Goal: Task Accomplishment & Management: Manage account settings

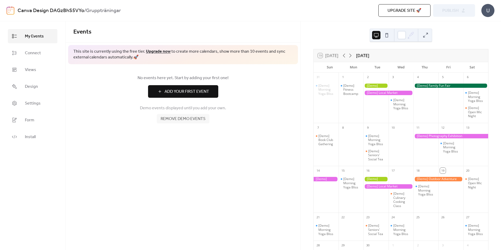
click at [388, 37] on button at bounding box center [387, 35] width 8 height 8
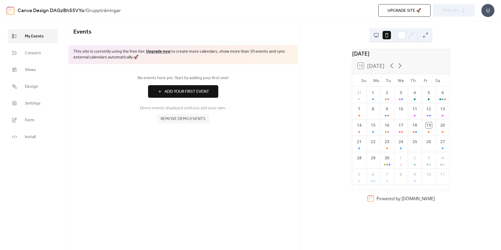
click at [379, 35] on button at bounding box center [376, 35] width 8 height 8
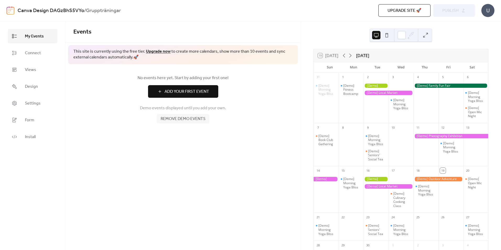
click at [197, 121] on span "Remove demo events" at bounding box center [183, 119] width 45 height 6
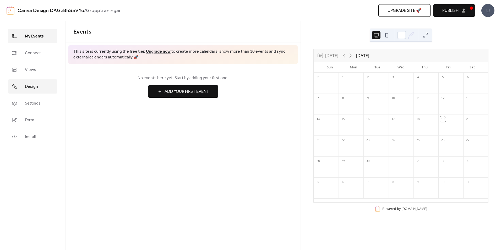
click at [32, 88] on span "Design" at bounding box center [31, 87] width 13 height 6
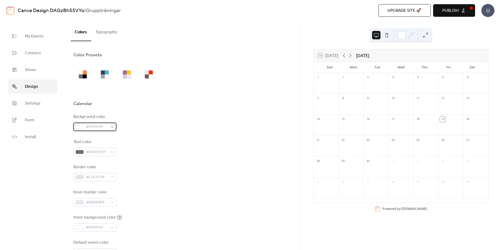
click at [113, 125] on div "#FFFFFFFF" at bounding box center [94, 127] width 43 height 8
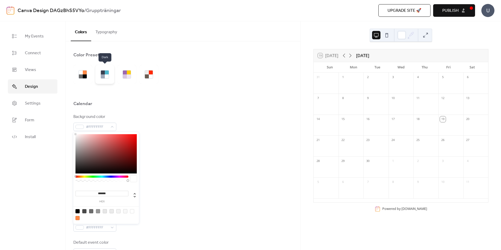
click at [106, 78] on div at bounding box center [107, 76] width 4 height 4
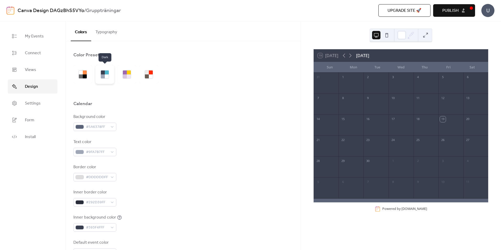
click at [108, 77] on div at bounding box center [107, 76] width 4 height 4
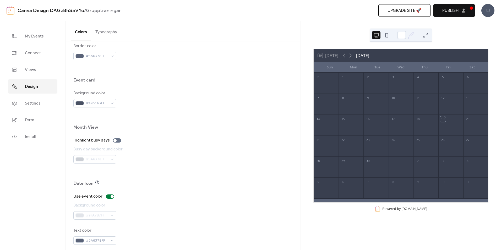
scroll to position [299, 0]
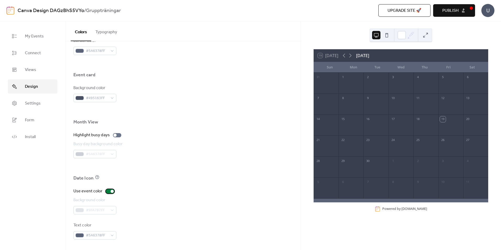
click at [109, 190] on div at bounding box center [110, 191] width 8 height 4
click at [108, 192] on div at bounding box center [107, 191] width 3 height 3
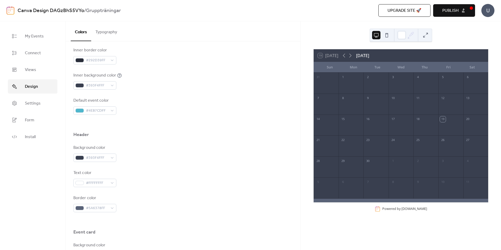
click at [112, 35] on button "Typography" at bounding box center [106, 30] width 30 height 19
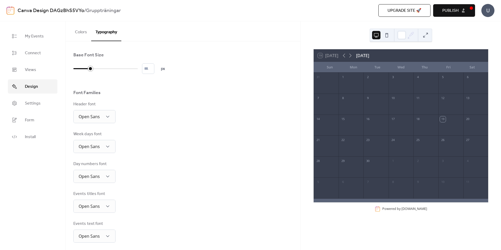
drag, startPoint x: 77, startPoint y: 68, endPoint x: 86, endPoint y: 69, distance: 9.4
click at [86, 69] on div at bounding box center [81, 68] width 17 height 8
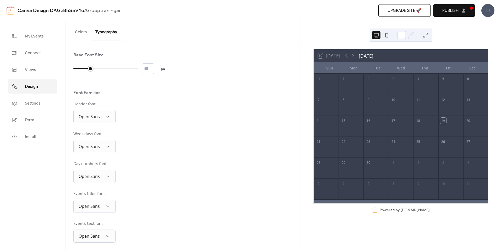
type input "*"
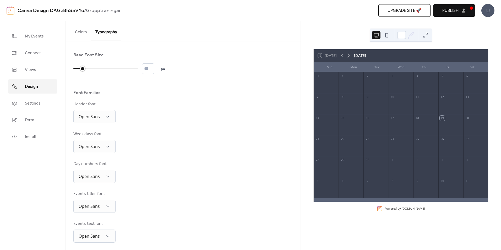
click at [84, 69] on div at bounding box center [82, 68] width 5 height 5
click at [32, 102] on span "Settings" at bounding box center [33, 103] width 16 height 6
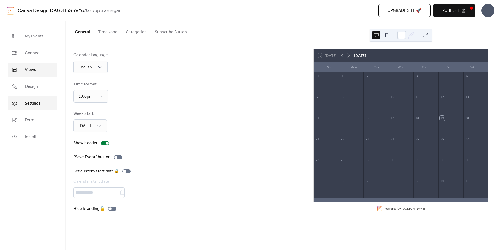
click at [38, 68] on link "Views" at bounding box center [33, 70] width 50 height 14
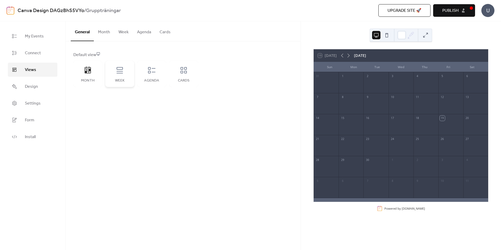
click at [115, 79] on div "Week" at bounding box center [120, 81] width 18 height 4
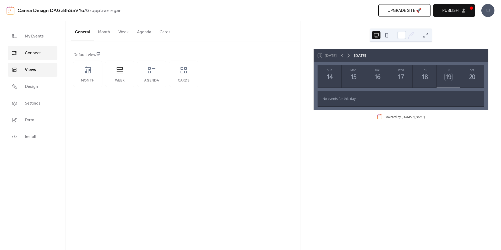
click at [36, 55] on span "Connect" at bounding box center [33, 53] width 16 height 6
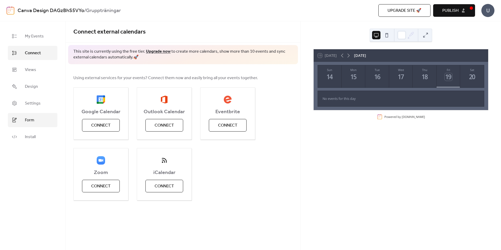
click at [44, 116] on link "Form" at bounding box center [33, 120] width 50 height 14
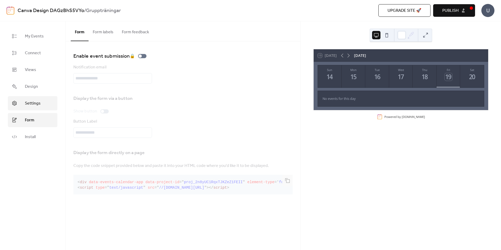
click at [43, 100] on link "Settings" at bounding box center [33, 103] width 50 height 14
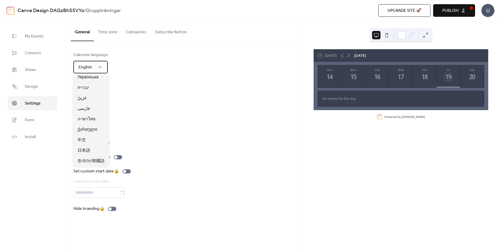
scroll to position [191, 0]
click at [95, 119] on div "Svenska" at bounding box center [90, 119] width 35 height 10
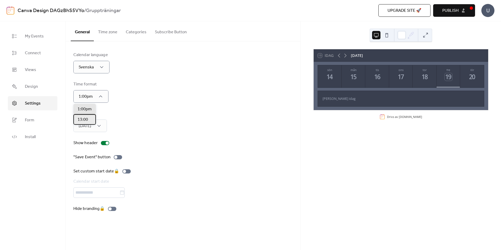
click at [88, 119] on div "13:00" at bounding box center [84, 119] width 23 height 10
click at [90, 149] on span "[DATE]" at bounding box center [84, 149] width 13 height 6
click at [103, 142] on div at bounding box center [105, 143] width 8 height 4
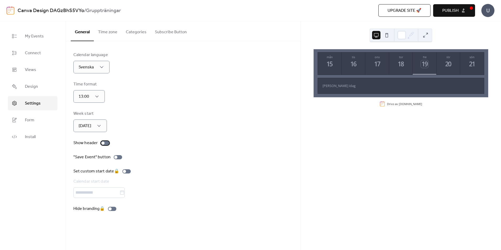
click at [103, 143] on div at bounding box center [102, 142] width 3 height 3
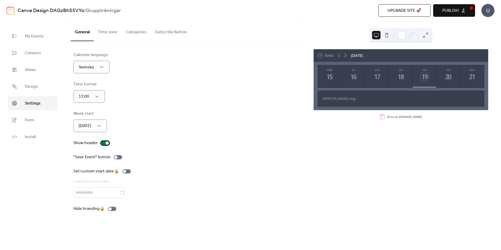
click at [103, 143] on div at bounding box center [105, 143] width 8 height 4
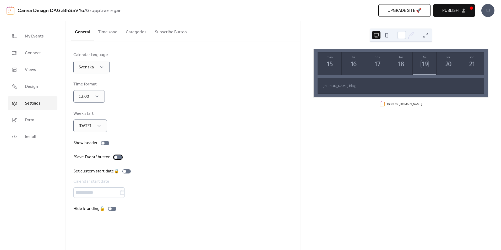
click at [118, 156] on div at bounding box center [118, 157] width 8 height 4
click at [118, 156] on div at bounding box center [119, 157] width 3 height 3
click at [110, 31] on button "Time zone" at bounding box center [108, 30] width 28 height 19
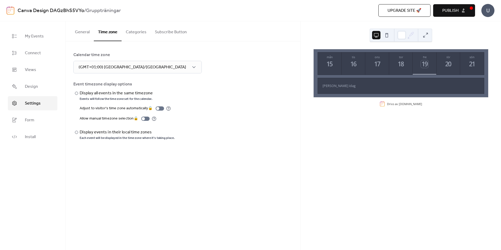
click at [136, 31] on button "Categories" at bounding box center [136, 30] width 29 height 19
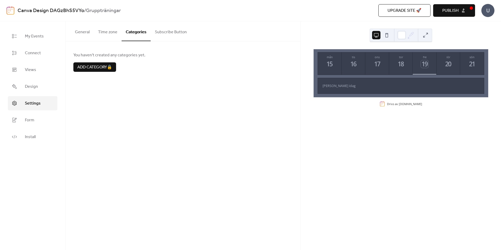
click at [159, 31] on button "Subscribe Button" at bounding box center [171, 30] width 40 height 19
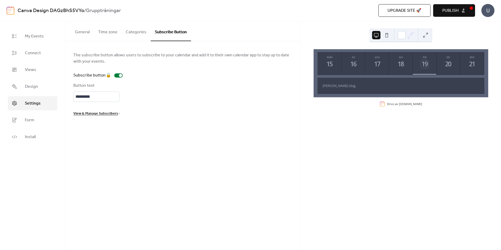
click at [80, 31] on button "General" at bounding box center [82, 30] width 23 height 19
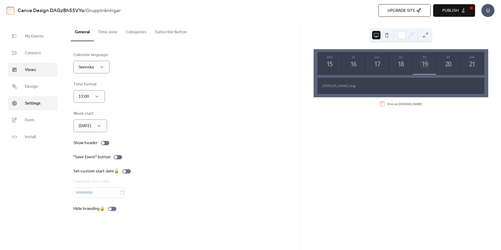
click at [42, 68] on link "Views" at bounding box center [33, 70] width 50 height 14
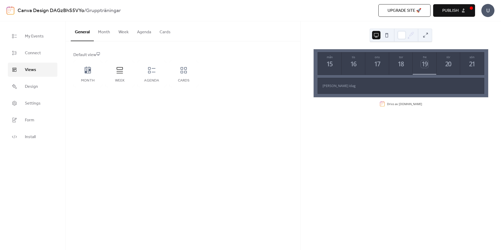
click at [126, 35] on button "Week" at bounding box center [123, 30] width 19 height 19
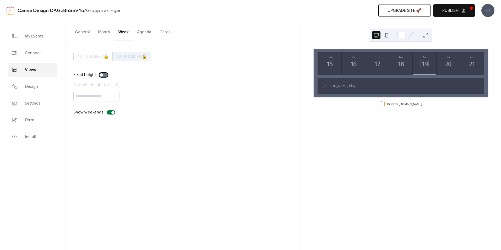
click at [103, 75] on div at bounding box center [103, 75] width 8 height 4
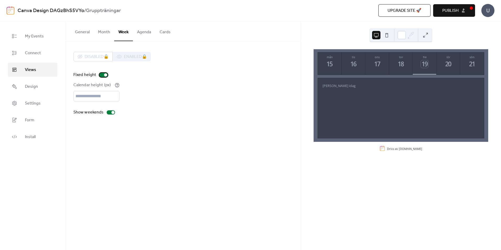
click at [103, 75] on div at bounding box center [103, 75] width 8 height 4
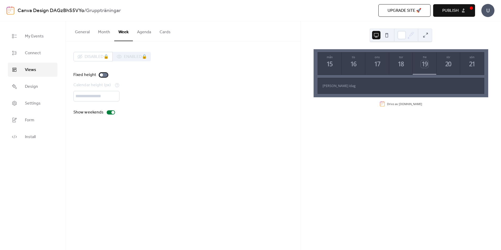
click at [105, 74] on div at bounding box center [103, 75] width 8 height 4
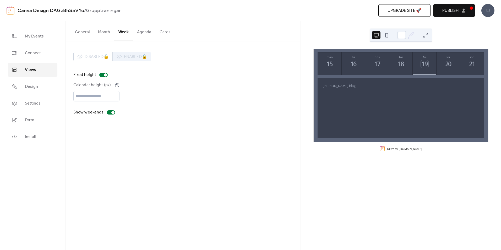
click at [458, 10] on span "Publish" at bounding box center [450, 11] width 16 height 6
click at [97, 9] on b "Gruppträningar" at bounding box center [103, 11] width 35 height 10
click at [487, 13] on div "U" at bounding box center [487, 10] width 13 height 13
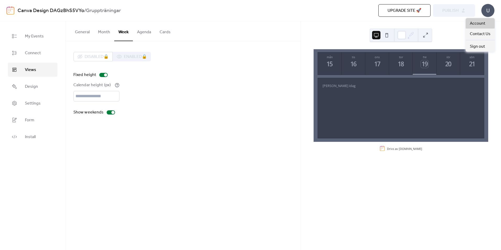
click at [479, 22] on span "Account" at bounding box center [477, 23] width 15 height 6
click at [100, 10] on b "Gruppträningar" at bounding box center [103, 11] width 35 height 10
copy b "Gruppträningar"
click at [119, 8] on b "Gruppträningar" at bounding box center [103, 11] width 35 height 10
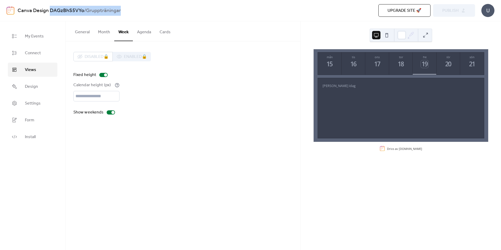
drag, startPoint x: 124, startPoint y: 9, endPoint x: 50, endPoint y: 13, distance: 74.2
click at [50, 13] on div "Canva Design DAGzBhS5VYo / Gruppträningar" at bounding box center [133, 11] width 231 height 10
click at [50, 13] on link "Canva Design DAGzBhS5VYo" at bounding box center [51, 11] width 67 height 10
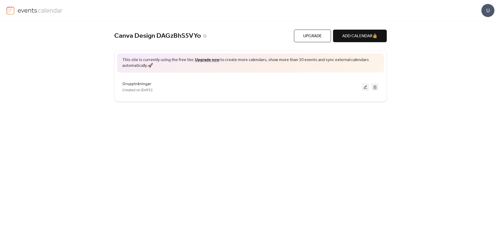
drag, startPoint x: 208, startPoint y: 35, endPoint x: 222, endPoint y: 36, distance: 14.2
click at [222, 36] on div "Canva Design DAGzBhS5VYo" at bounding box center [204, 36] width 180 height 9
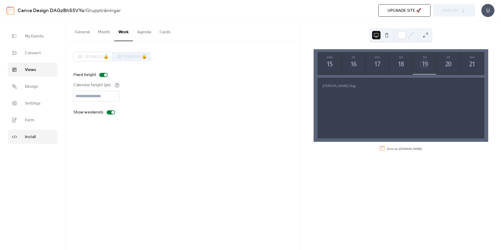
click at [38, 139] on link "Install" at bounding box center [33, 137] width 50 height 14
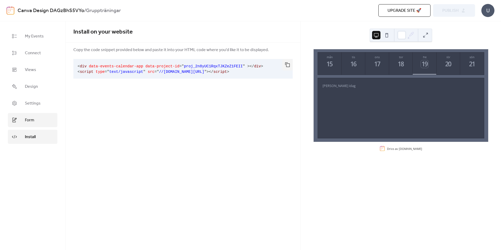
click at [37, 119] on link "Form" at bounding box center [33, 120] width 50 height 14
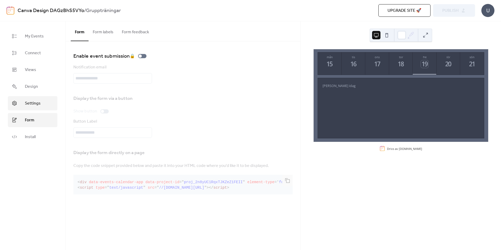
click at [43, 101] on link "Settings" at bounding box center [33, 103] width 50 height 14
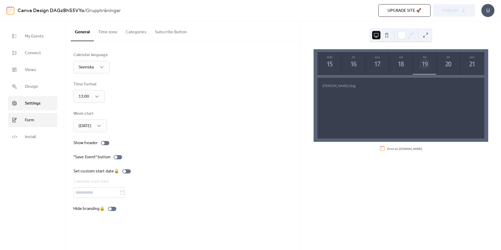
click at [41, 115] on link "Form" at bounding box center [33, 120] width 50 height 14
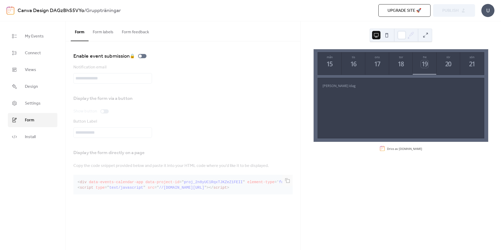
click at [102, 36] on button "Form labels" at bounding box center [103, 30] width 29 height 19
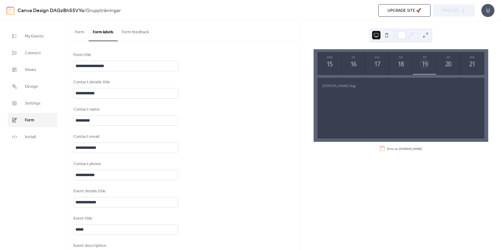
click at [131, 31] on button "Form feedback" at bounding box center [136, 30] width 36 height 19
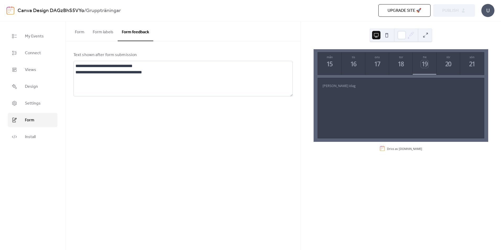
click at [80, 32] on button "Form" at bounding box center [80, 30] width 18 height 19
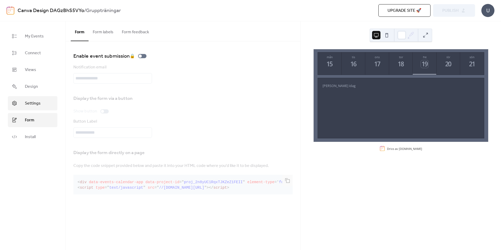
click at [36, 105] on span "Settings" at bounding box center [33, 103] width 16 height 6
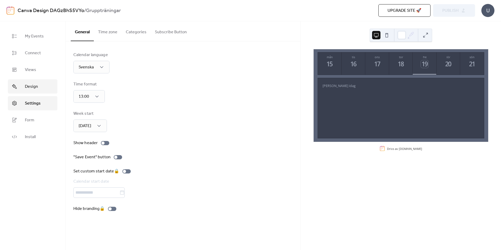
click at [44, 88] on link "Design" at bounding box center [33, 86] width 50 height 14
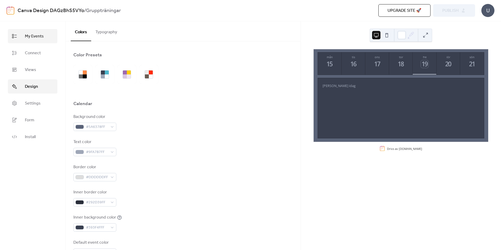
click at [45, 35] on link "My Events" at bounding box center [33, 36] width 50 height 14
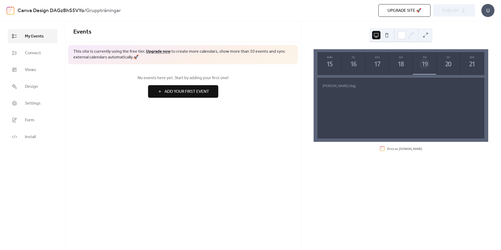
click at [181, 94] on span "Add Your First Event" at bounding box center [187, 92] width 45 height 6
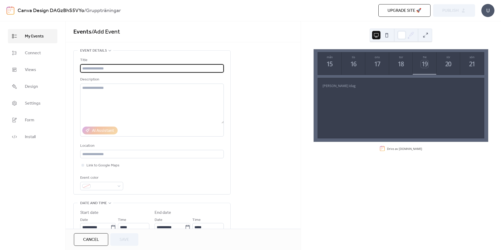
click at [120, 72] on input "text" at bounding box center [152, 68] width 144 height 8
type input "**********"
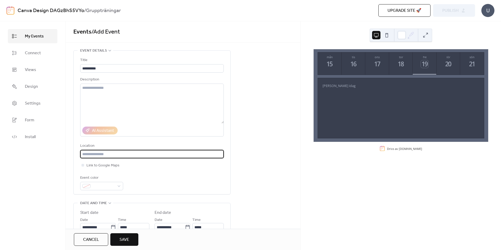
click at [121, 153] on input "text" at bounding box center [152, 154] width 144 height 8
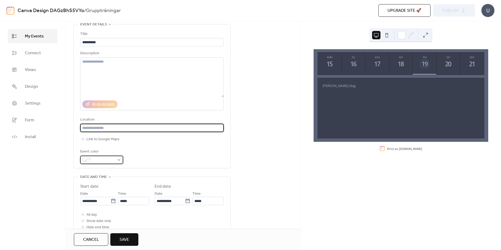
click at [117, 161] on div at bounding box center [101, 160] width 43 height 8
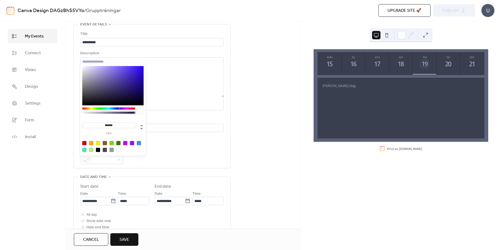
click at [123, 143] on div at bounding box center [125, 143] width 4 height 4
type input "*******"
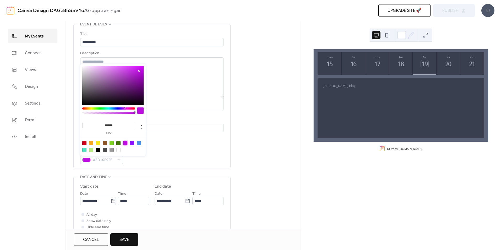
click at [155, 152] on div "Event color #BD10E0FF" at bounding box center [152, 156] width 144 height 15
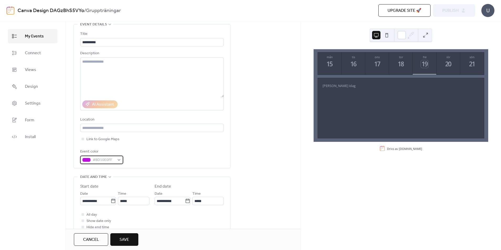
click at [117, 160] on div "#BD10E0FF" at bounding box center [101, 160] width 43 height 8
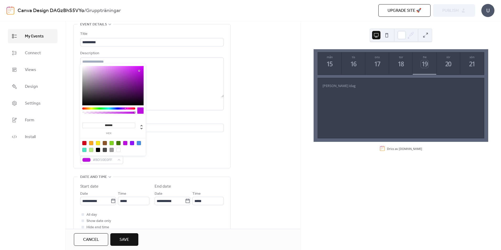
click at [139, 145] on div at bounding box center [139, 143] width 4 height 4
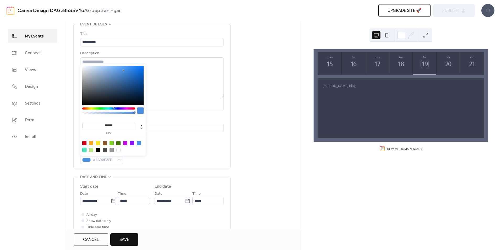
click at [83, 151] on div at bounding box center [84, 150] width 4 height 4
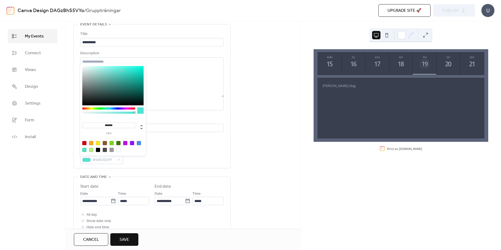
click at [108, 108] on div at bounding box center [108, 108] width 53 height 2
click at [108, 108] on div at bounding box center [108, 108] width 2 height 2
click at [107, 108] on div at bounding box center [108, 108] width 2 height 2
drag, startPoint x: 129, startPoint y: 75, endPoint x: 138, endPoint y: 72, distance: 9.6
click at [138, 72] on div at bounding box center [112, 85] width 61 height 39
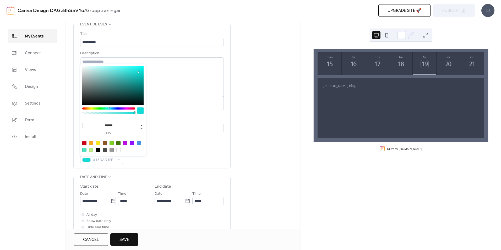
click at [108, 108] on div at bounding box center [109, 108] width 2 height 2
drag, startPoint x: 139, startPoint y: 79, endPoint x: 147, endPoint y: 70, distance: 12.0
click at [147, 70] on body "**********" at bounding box center [250, 125] width 501 height 250
type input "*******"
click at [109, 108] on div at bounding box center [110, 108] width 2 height 2
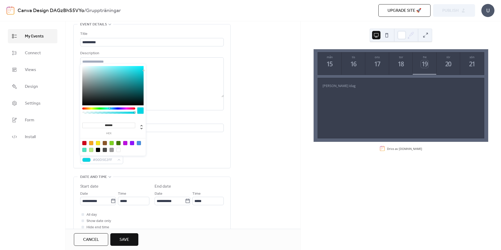
click at [164, 156] on div "Event color #00D5E2FF" at bounding box center [152, 156] width 144 height 15
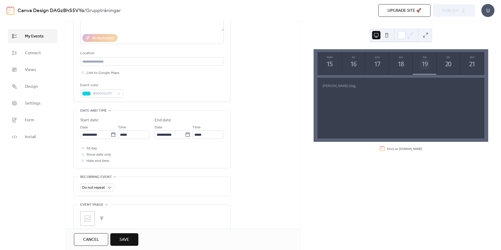
scroll to position [105, 0]
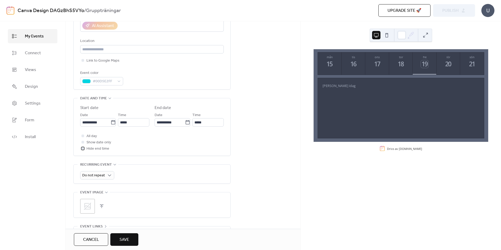
click at [83, 149] on div at bounding box center [82, 148] width 3 height 3
click at [112, 122] on icon at bounding box center [113, 122] width 5 height 5
click at [111, 122] on input "**********" at bounding box center [95, 122] width 30 height 8
click at [103, 184] on td "23" at bounding box center [104, 182] width 8 height 9
type input "**********"
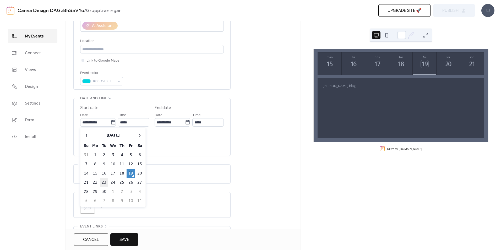
type input "**********"
click at [113, 121] on icon at bounding box center [113, 122] width 5 height 5
click at [111, 121] on input "**********" at bounding box center [95, 122] width 30 height 8
click at [133, 121] on input "*****" at bounding box center [133, 122] width 31 height 8
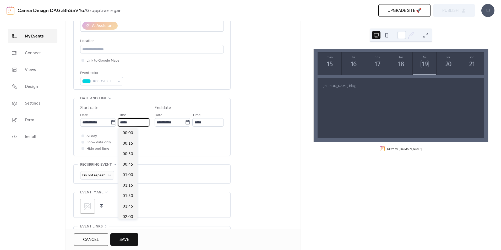
scroll to position [503, 0]
drag, startPoint x: 133, startPoint y: 122, endPoint x: 119, endPoint y: 122, distance: 14.4
click at [119, 122] on input "*****" at bounding box center [133, 122] width 31 height 8
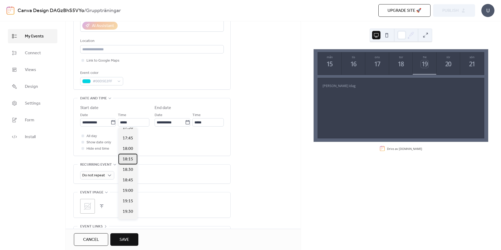
click at [129, 160] on span "18:15" at bounding box center [128, 159] width 10 height 6
type input "*****"
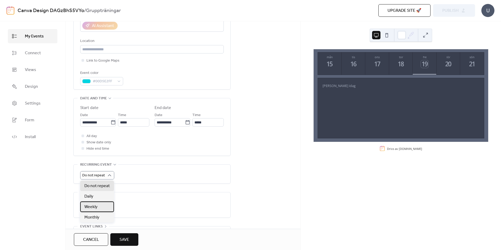
click at [101, 208] on div "Weekly" at bounding box center [97, 206] width 34 height 10
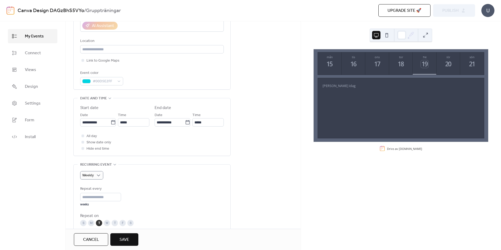
click at [135, 172] on div "Weekly" at bounding box center [152, 175] width 144 height 8
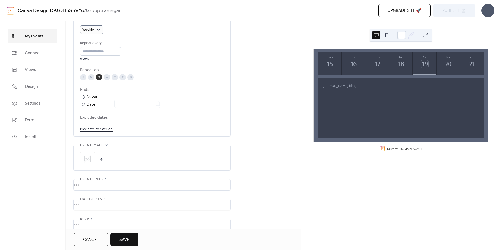
scroll to position [259, 0]
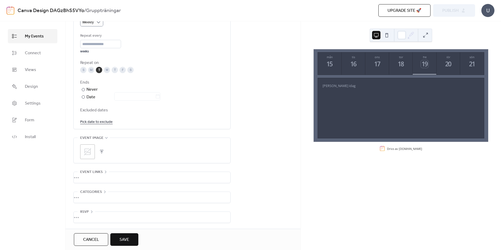
click at [129, 239] on button "Save" at bounding box center [124, 239] width 28 height 13
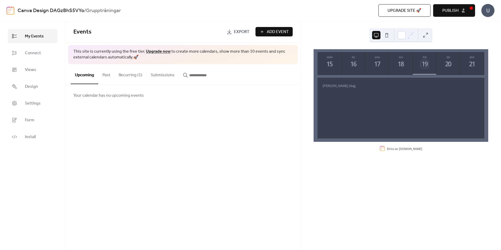
click at [122, 76] on button "Recurring (1)" at bounding box center [130, 73] width 32 height 19
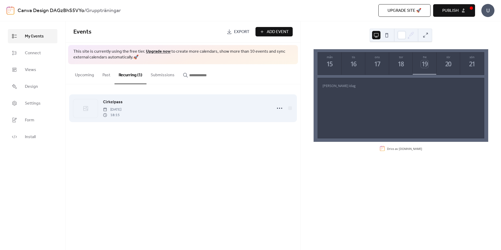
click at [119, 102] on span "Cirkelpass" at bounding box center [113, 102] width 20 height 6
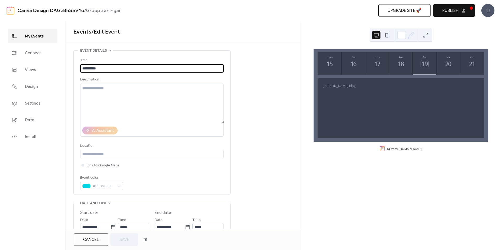
scroll to position [79, 0]
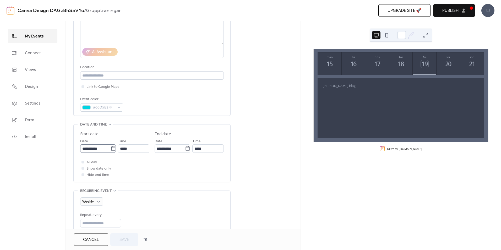
click at [111, 147] on icon at bounding box center [113, 148] width 4 height 4
click at [111, 147] on input "**********" at bounding box center [95, 148] width 30 height 8
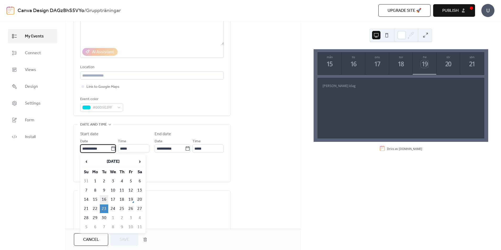
click at [106, 199] on td "16" at bounding box center [104, 199] width 8 height 9
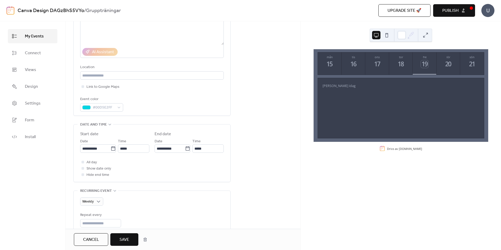
type input "**********"
click at [124, 238] on span "Save" at bounding box center [124, 240] width 10 height 6
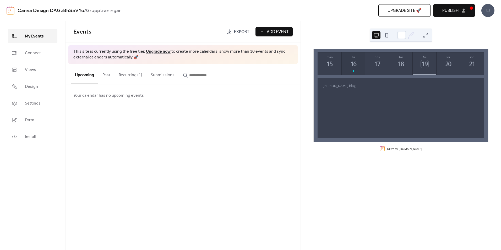
click at [352, 63] on div "16" at bounding box center [354, 64] width 8 height 8
click at [331, 65] on div "15" at bounding box center [330, 64] width 8 height 8
click at [351, 64] on div "16" at bounding box center [354, 64] width 8 height 8
click at [41, 82] on link "Design" at bounding box center [33, 86] width 50 height 14
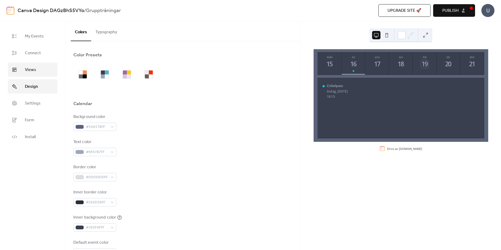
click at [40, 71] on link "Views" at bounding box center [33, 70] width 50 height 14
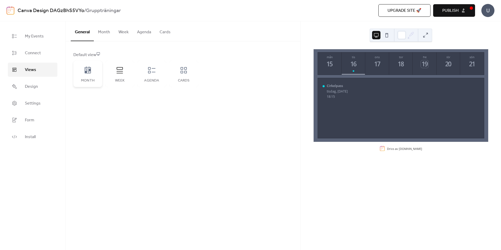
click at [90, 78] on div "Month" at bounding box center [87, 74] width 29 height 26
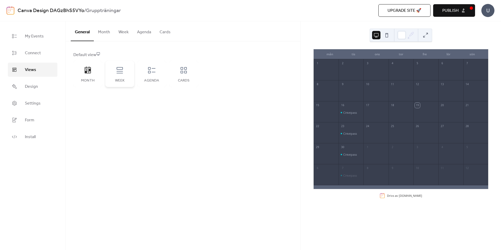
click at [119, 80] on div "Week" at bounding box center [120, 81] width 18 height 4
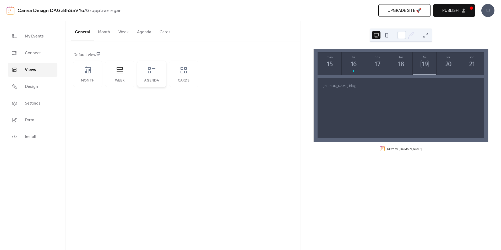
click at [150, 73] on icon at bounding box center [152, 70] width 8 height 8
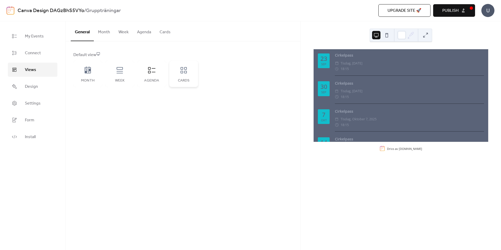
click at [189, 71] on div "Cards" at bounding box center [183, 74] width 29 height 26
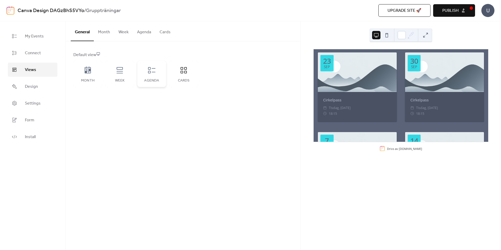
click at [155, 75] on div "Agenda" at bounding box center [151, 74] width 29 height 26
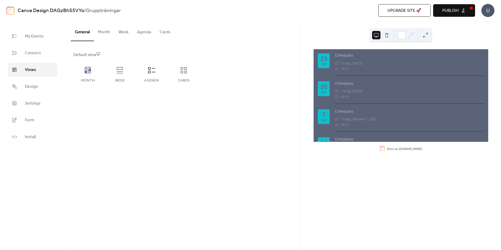
click at [120, 35] on button "Week" at bounding box center [123, 30] width 19 height 19
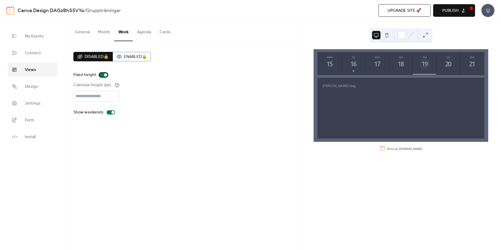
click at [103, 75] on div at bounding box center [103, 75] width 8 height 4
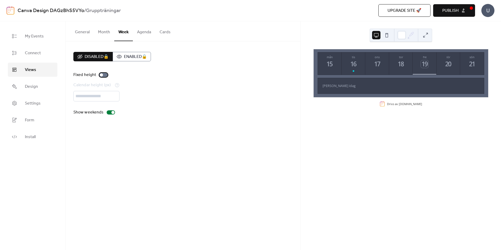
click at [103, 75] on div at bounding box center [103, 75] width 8 height 4
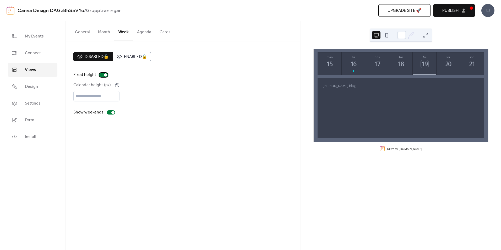
click at [103, 75] on div at bounding box center [103, 75] width 8 height 4
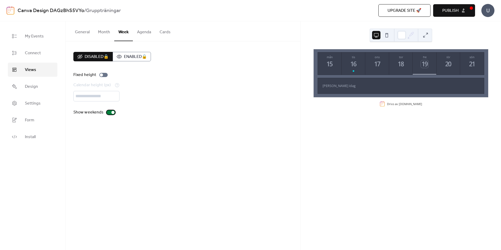
click at [111, 113] on div at bounding box center [112, 112] width 3 height 3
click at [111, 113] on div at bounding box center [111, 112] width 8 height 4
click at [86, 31] on button "General" at bounding box center [82, 30] width 23 height 19
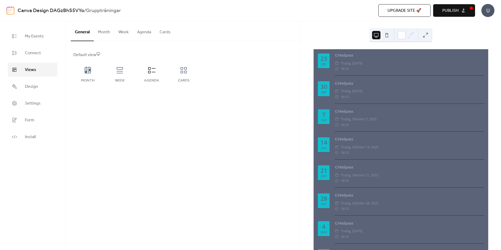
click at [133, 31] on button "Agenda" at bounding box center [144, 30] width 23 height 19
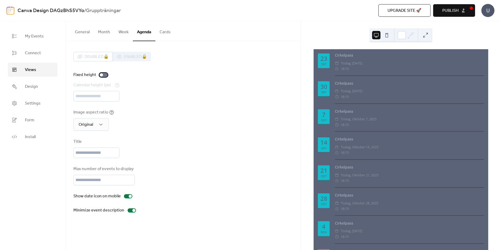
click at [101, 76] on div at bounding box center [101, 74] width 3 height 3
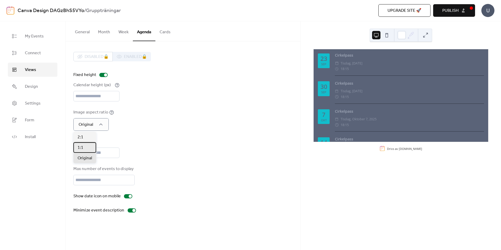
click at [87, 147] on div "1:1" at bounding box center [84, 147] width 23 height 10
click at [96, 122] on div "1:1" at bounding box center [86, 124] width 27 height 13
click at [85, 135] on div "2:1" at bounding box center [84, 137] width 23 height 10
click at [96, 123] on div "2:1" at bounding box center [86, 124] width 27 height 13
click at [88, 157] on span "Original" at bounding box center [85, 158] width 14 height 6
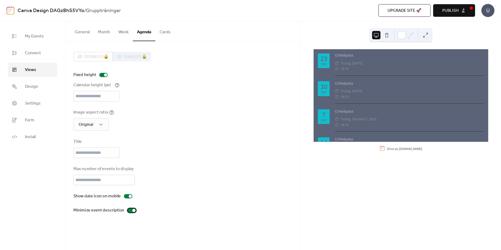
click at [132, 210] on div at bounding box center [133, 210] width 3 height 3
click at [162, 36] on button "Cards" at bounding box center [164, 30] width 19 height 19
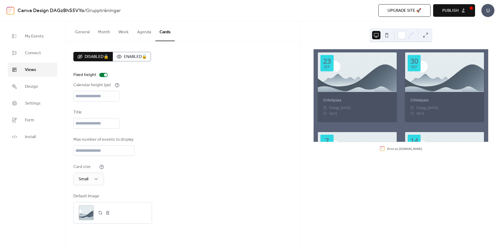
click at [109, 35] on button "Month" at bounding box center [104, 30] width 20 height 19
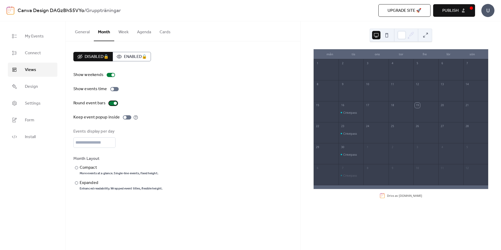
click at [115, 103] on div at bounding box center [115, 103] width 3 height 3
click at [114, 103] on div at bounding box center [113, 103] width 8 height 4
click at [127, 117] on div at bounding box center [127, 117] width 8 height 4
click at [128, 117] on div at bounding box center [129, 117] width 3 height 3
click at [85, 168] on div "Compact" at bounding box center [119, 168] width 78 height 6
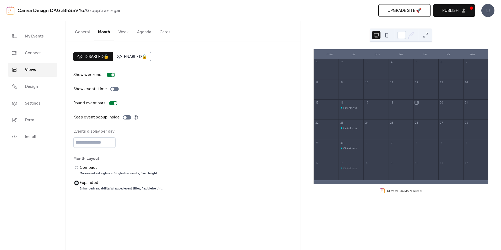
click at [84, 183] on div "Expanded" at bounding box center [121, 183] width 82 height 6
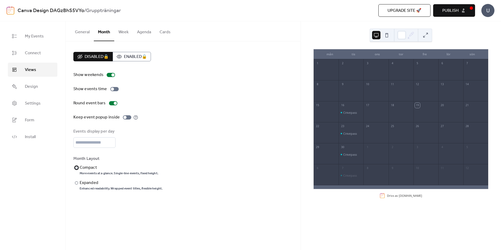
click at [89, 172] on div "More events at a glance. Single-line events, fixed height." at bounding box center [119, 173] width 79 height 4
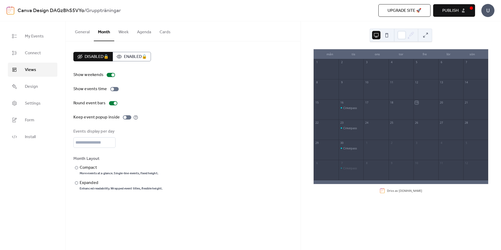
click at [119, 31] on button "Week" at bounding box center [123, 30] width 19 height 19
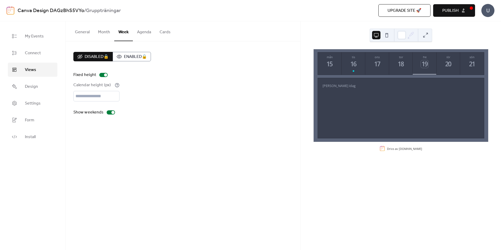
click at [389, 36] on button at bounding box center [387, 35] width 8 height 8
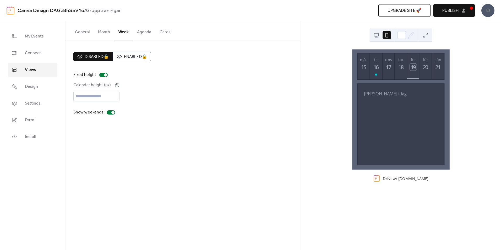
click at [378, 36] on button at bounding box center [376, 35] width 8 height 8
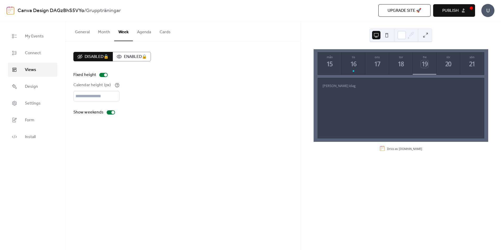
click at [359, 64] on button "tis 16" at bounding box center [354, 63] width 24 height 22
click at [336, 66] on button "mån 15" at bounding box center [330, 63] width 24 height 22
click at [350, 66] on div "16" at bounding box center [354, 64] width 8 height 8
click at [333, 64] on div "15" at bounding box center [330, 64] width 8 height 8
click at [351, 65] on div "16" at bounding box center [354, 64] width 8 height 8
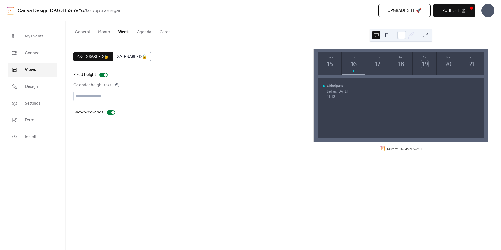
click at [79, 29] on button "General" at bounding box center [82, 30] width 23 height 19
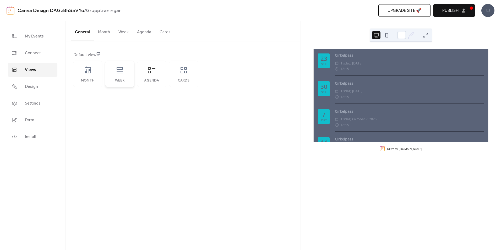
click at [113, 69] on div "Week" at bounding box center [119, 74] width 29 height 26
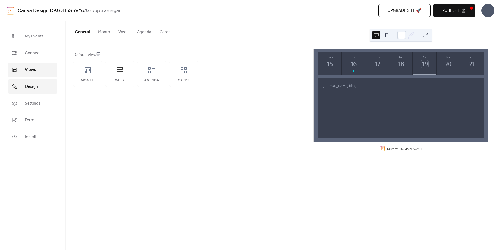
click at [38, 83] on link "Design" at bounding box center [33, 86] width 50 height 14
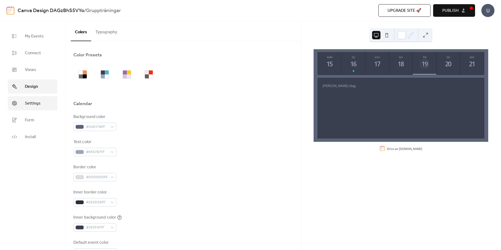
click at [33, 102] on span "Settings" at bounding box center [33, 103] width 16 height 6
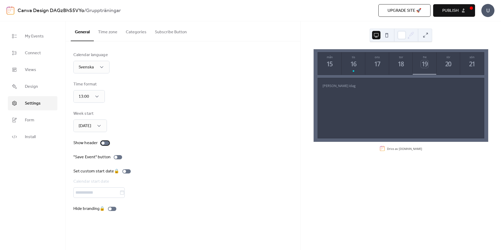
click at [104, 142] on div at bounding box center [105, 143] width 8 height 4
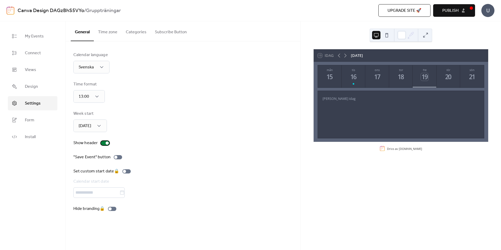
click at [104, 142] on div at bounding box center [105, 143] width 8 height 4
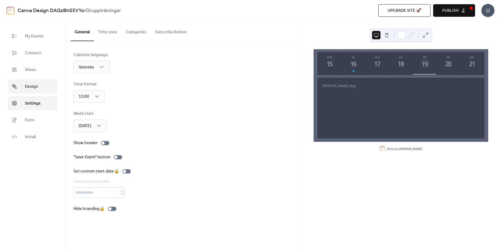
click at [45, 88] on link "Design" at bounding box center [33, 86] width 50 height 14
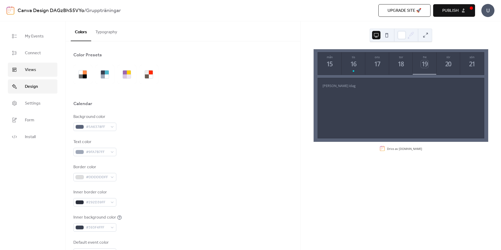
click at [44, 70] on link "Views" at bounding box center [33, 70] width 50 height 14
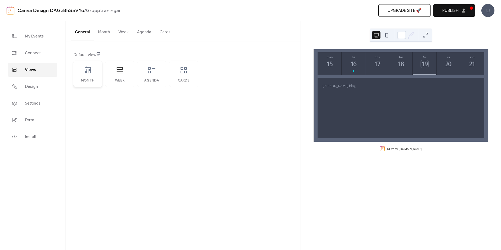
click at [86, 70] on icon at bounding box center [88, 70] width 8 height 8
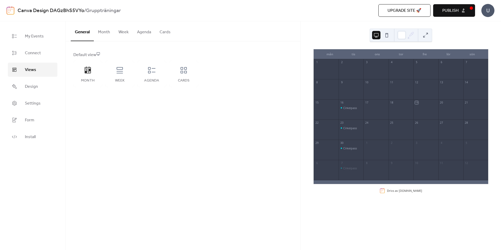
click at [449, 9] on span "Publish" at bounding box center [450, 11] width 16 height 6
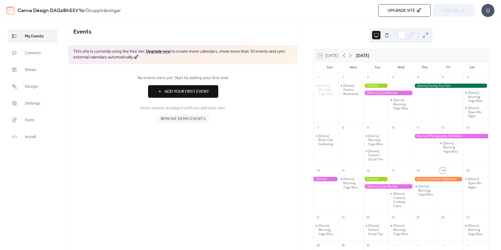
click at [194, 121] on span "Remove demo events" at bounding box center [183, 119] width 45 height 6
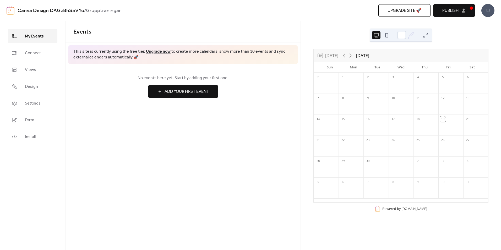
click at [452, 10] on span "Publish" at bounding box center [450, 11] width 16 height 6
click at [43, 58] on link "Connect" at bounding box center [33, 53] width 50 height 14
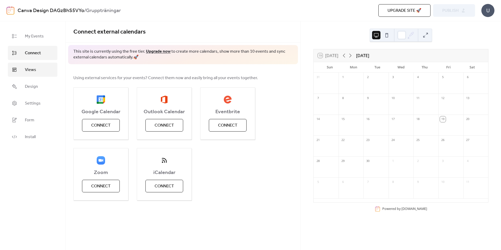
click at [42, 70] on link "Views" at bounding box center [33, 70] width 50 height 14
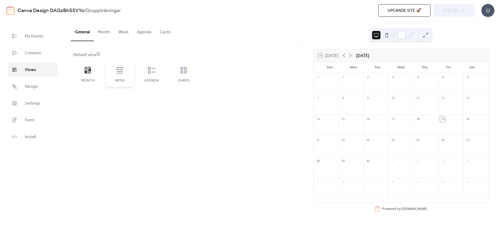
click at [117, 72] on icon at bounding box center [120, 70] width 8 height 8
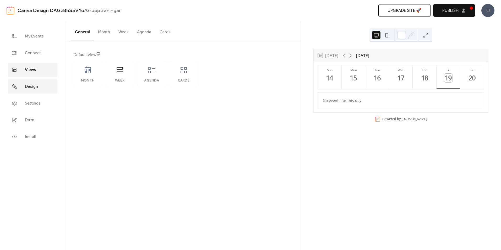
click at [44, 86] on link "Design" at bounding box center [33, 86] width 50 height 14
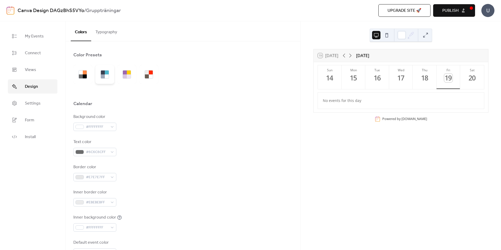
click at [109, 78] on div at bounding box center [104, 74] width 19 height 19
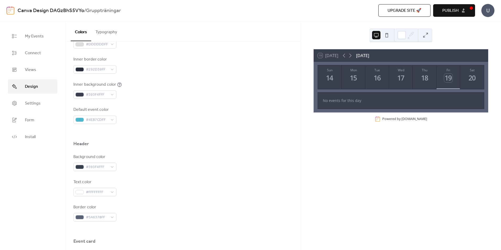
scroll to position [116, 0]
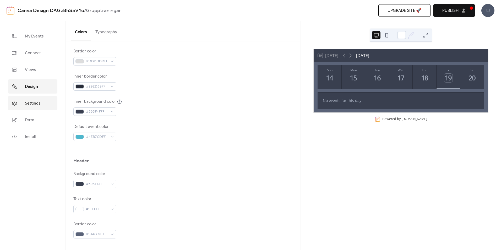
click at [39, 104] on span "Settings" at bounding box center [33, 103] width 16 height 6
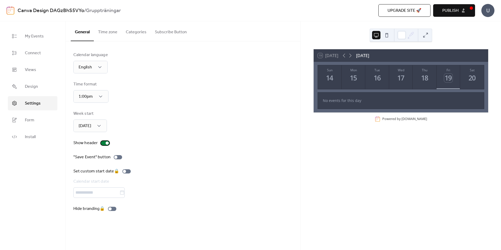
click at [103, 144] on div at bounding box center [105, 143] width 8 height 4
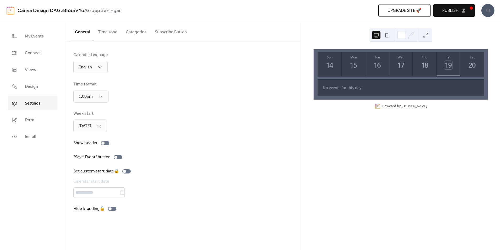
click at [439, 13] on button "Publish" at bounding box center [454, 10] width 42 height 13
click at [87, 121] on span "13:00" at bounding box center [83, 120] width 10 height 6
click at [86, 148] on span "[DATE]" at bounding box center [84, 149] width 13 height 6
click at [106, 32] on button "Time zone" at bounding box center [108, 30] width 28 height 19
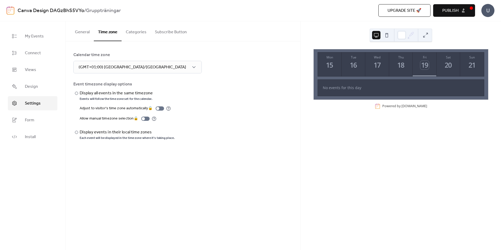
click at [136, 33] on button "Categories" at bounding box center [136, 30] width 29 height 19
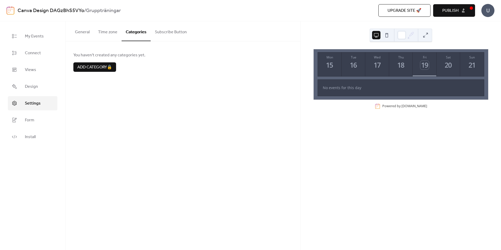
click at [81, 31] on button "General" at bounding box center [82, 30] width 23 height 19
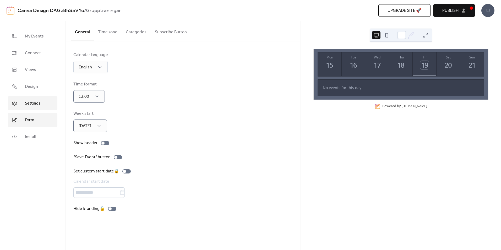
click at [39, 119] on link "Form" at bounding box center [33, 120] width 50 height 14
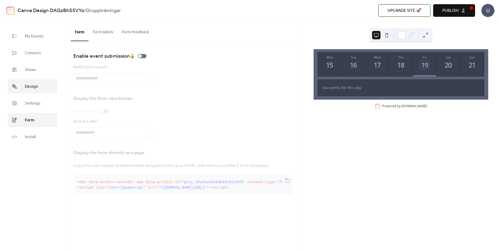
click at [43, 88] on link "Design" at bounding box center [33, 86] width 50 height 14
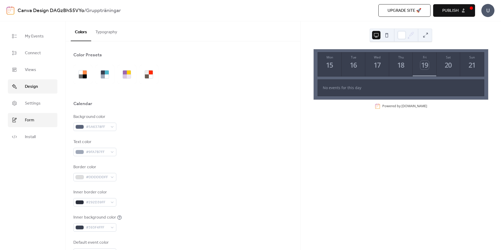
click at [45, 120] on link "Form" at bounding box center [33, 120] width 50 height 14
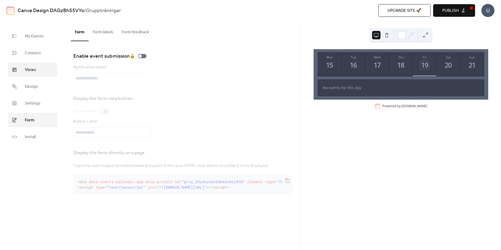
click at [40, 68] on link "Views" at bounding box center [33, 70] width 50 height 14
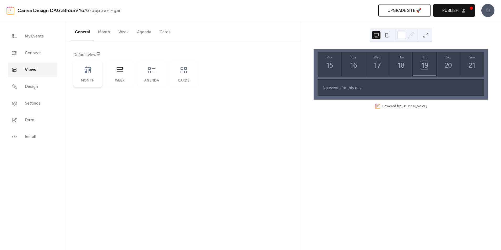
click at [89, 75] on div "Month" at bounding box center [87, 74] width 29 height 26
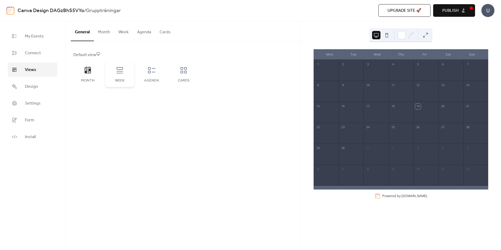
click at [116, 75] on div "Week" at bounding box center [119, 74] width 29 height 26
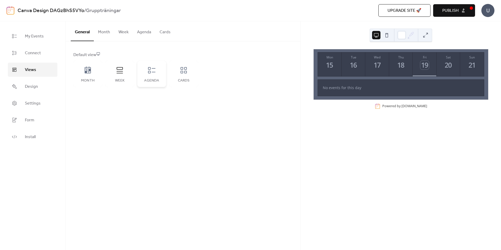
click at [148, 73] on icon at bounding box center [152, 70] width 8 height 8
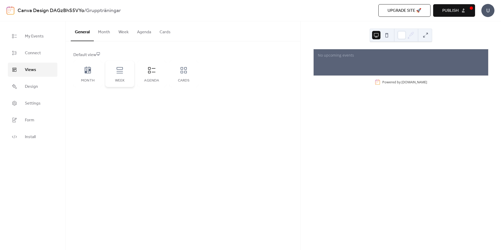
click at [125, 76] on div "Week" at bounding box center [119, 74] width 29 height 26
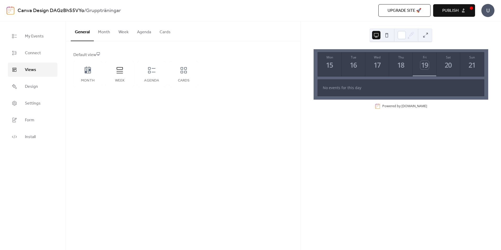
click at [122, 33] on button "Week" at bounding box center [123, 30] width 19 height 19
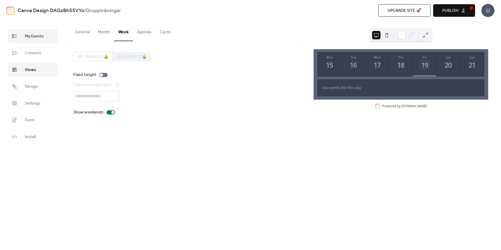
click at [42, 39] on span "My Events" at bounding box center [34, 36] width 19 height 6
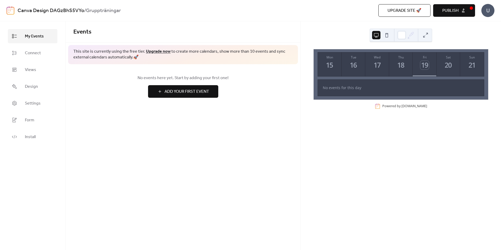
click at [171, 92] on span "Add Your First Event" at bounding box center [187, 92] width 45 height 6
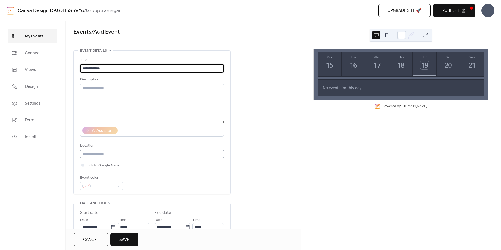
scroll to position [26, 0]
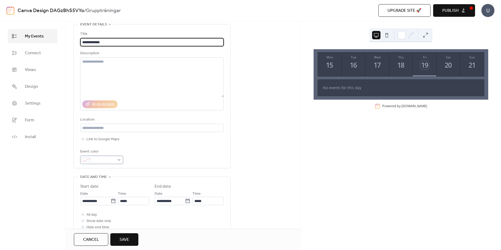
type input "**********"
click at [119, 160] on div at bounding box center [101, 160] width 43 height 8
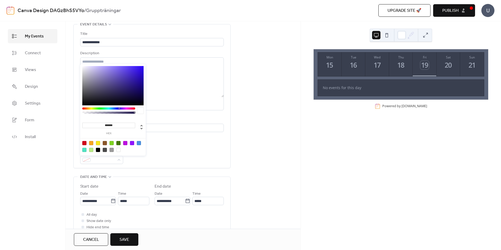
click at [84, 150] on div at bounding box center [84, 150] width 4 height 4
type input "*******"
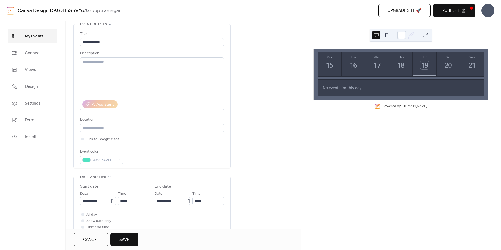
click at [246, 148] on div "**********" at bounding box center [182, 193] width 235 height 338
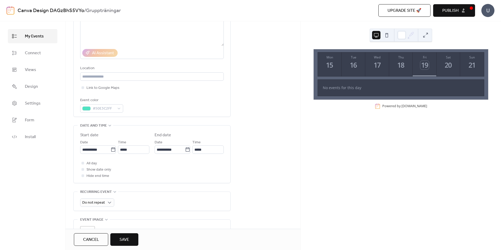
scroll to position [79, 0]
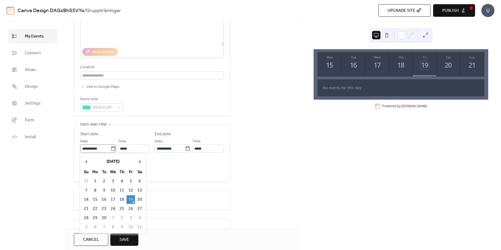
click at [111, 149] on icon at bounding box center [113, 148] width 5 height 5
click at [111, 149] on input "**********" at bounding box center [95, 148] width 30 height 8
click at [102, 199] on td "16" at bounding box center [104, 199] width 8 height 9
type input "**********"
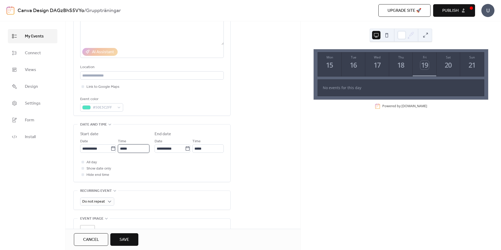
click at [137, 149] on input "*****" at bounding box center [133, 148] width 31 height 8
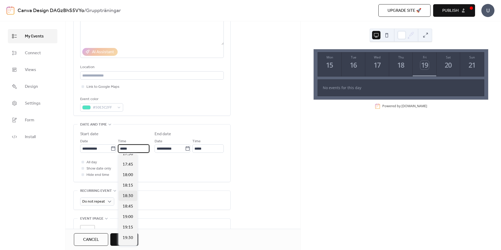
scroll to position [713, 0]
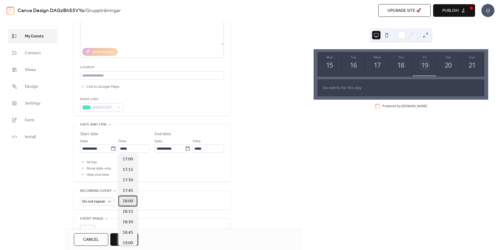
click at [129, 202] on span "18:00" at bounding box center [128, 201] width 10 height 6
type input "*****"
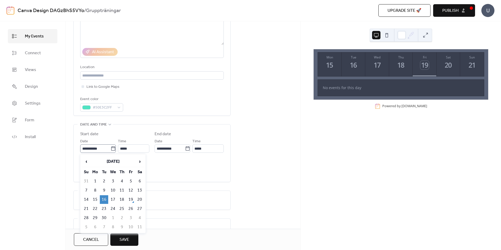
click at [111, 149] on icon at bounding box center [113, 148] width 5 height 5
click at [111, 149] on input "**********" at bounding box center [95, 148] width 30 height 8
click at [111, 149] on icon at bounding box center [113, 148] width 5 height 5
click at [111, 149] on input "**********" at bounding box center [95, 148] width 30 height 8
click at [97, 199] on td "15" at bounding box center [95, 199] width 8 height 9
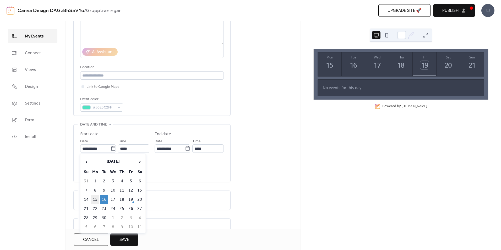
type input "**********"
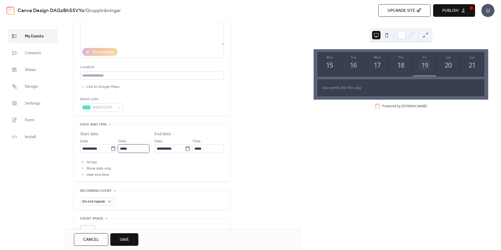
click at [130, 150] on input "*****" at bounding box center [133, 148] width 31 height 8
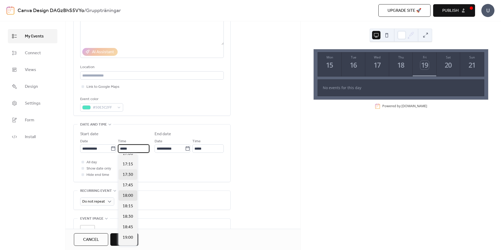
scroll to position [702, 0]
click at [128, 191] on span "17:30" at bounding box center [128, 191] width 10 height 6
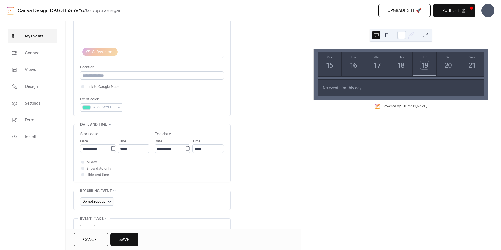
type input "*****"
click at [84, 175] on div at bounding box center [82, 174] width 3 height 3
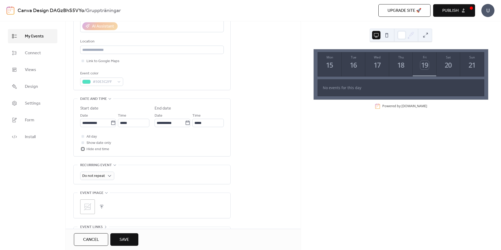
scroll to position [105, 0]
click at [108, 172] on div "Do not repeat" at bounding box center [97, 175] width 34 height 8
click at [101, 208] on div "Weekly" at bounding box center [97, 206] width 34 height 10
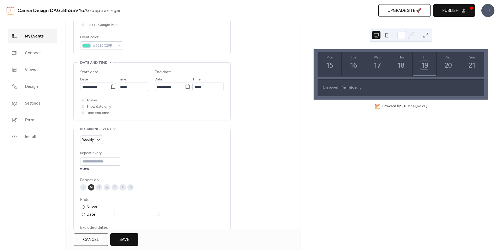
scroll to position [157, 0]
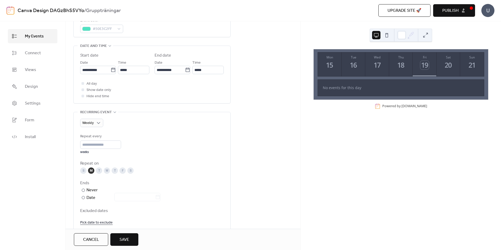
click at [113, 170] on div "T" at bounding box center [115, 170] width 6 height 6
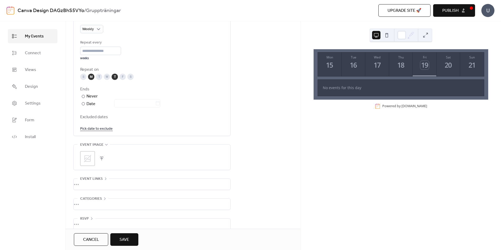
scroll to position [259, 0]
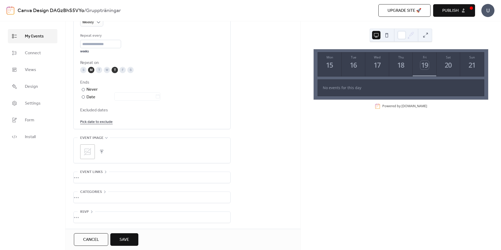
click at [128, 238] on span "Save" at bounding box center [124, 240] width 10 height 6
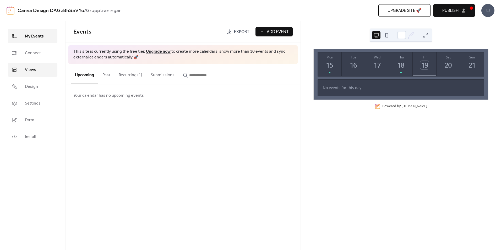
click at [38, 71] on link "Views" at bounding box center [33, 70] width 50 height 14
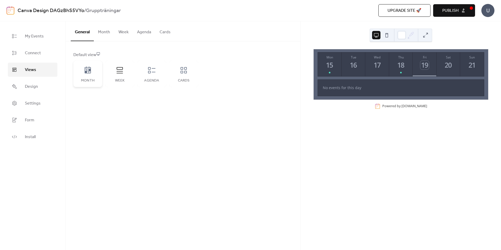
click at [89, 71] on icon at bounding box center [88, 70] width 6 height 7
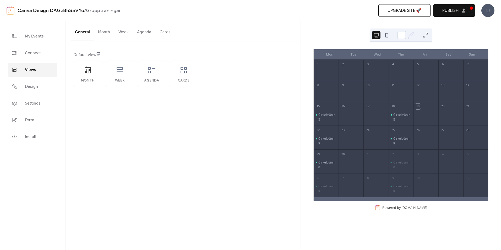
click at [107, 35] on button "Month" at bounding box center [104, 30] width 20 height 19
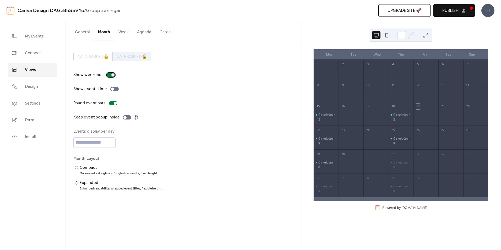
click at [111, 75] on div at bounding box center [112, 74] width 3 height 3
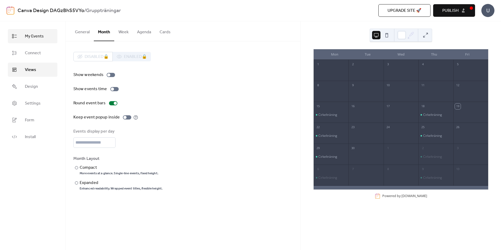
click at [41, 36] on span "My Events" at bounding box center [34, 36] width 19 height 6
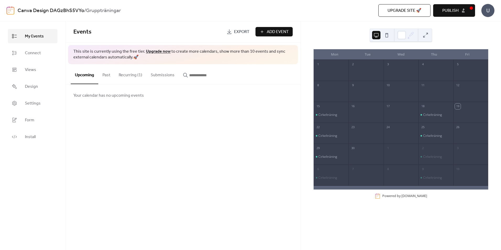
click at [262, 32] on button "Add Event" at bounding box center [273, 31] width 37 height 9
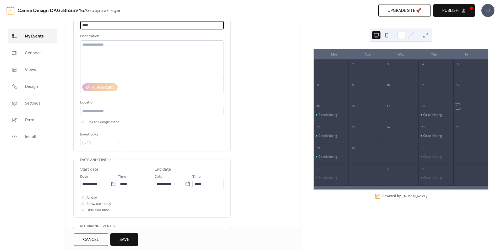
scroll to position [52, 0]
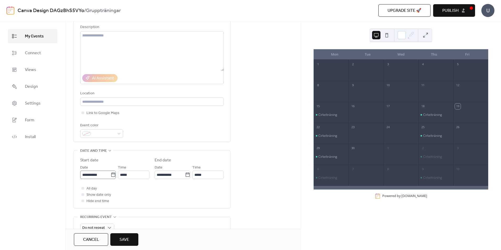
type input "****"
click at [111, 175] on icon at bounding box center [113, 174] width 5 height 5
click at [111, 175] on input "**********" at bounding box center [95, 175] width 30 height 8
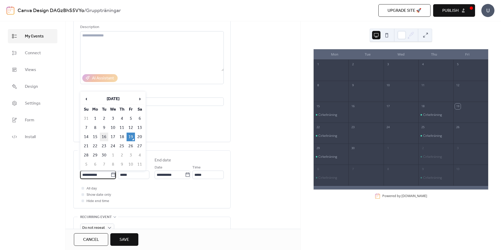
click at [104, 139] on td "16" at bounding box center [104, 137] width 8 height 9
type input "**********"
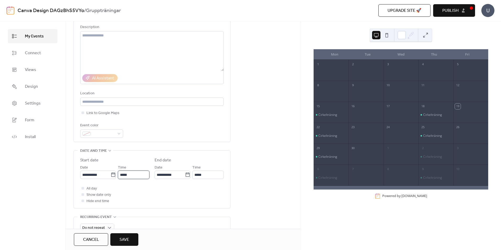
click at [136, 174] on input "*****" at bounding box center [133, 175] width 31 height 8
click at [129, 146] on span "18:30" at bounding box center [128, 147] width 10 height 6
type input "*****"
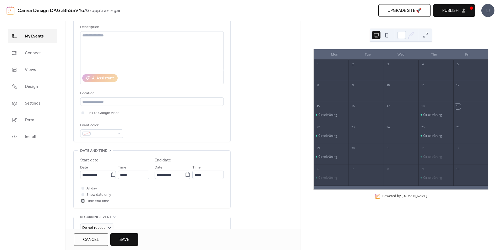
click at [83, 200] on div at bounding box center [82, 200] width 3 height 3
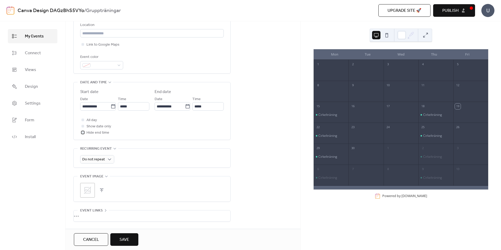
scroll to position [131, 0]
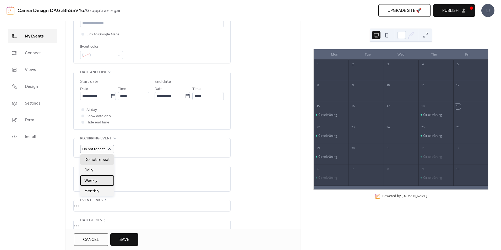
click at [98, 182] on div "Weekly" at bounding box center [97, 180] width 34 height 10
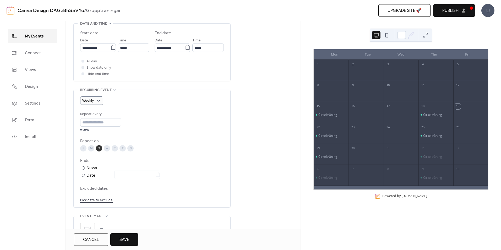
scroll to position [105, 0]
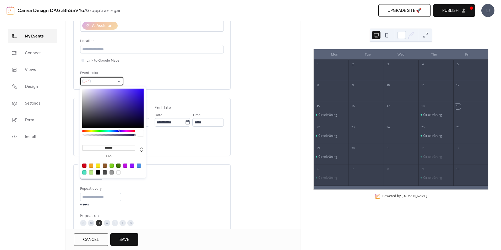
click at [108, 81] on span at bounding box center [104, 81] width 22 height 6
click at [90, 166] on div at bounding box center [91, 165] width 4 height 4
type input "*******"
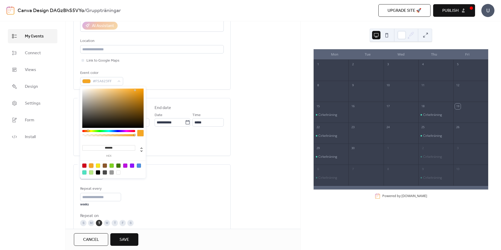
click at [132, 239] on button "Save" at bounding box center [124, 239] width 28 height 13
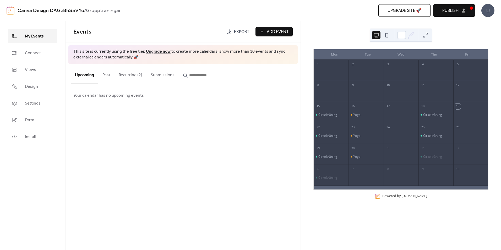
click at [106, 77] on button "Past" at bounding box center [106, 73] width 16 height 19
click at [131, 74] on button "Recurring (2)" at bounding box center [130, 73] width 32 height 19
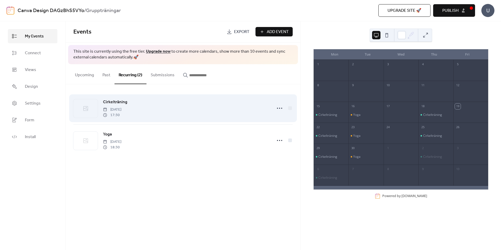
click at [121, 115] on span "17:30" at bounding box center [112, 115] width 18 height 6
click at [118, 101] on span "Cirkelträning" at bounding box center [115, 102] width 24 height 6
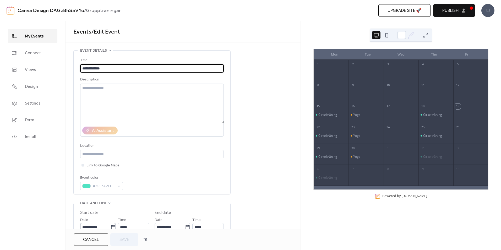
click at [111, 225] on icon at bounding box center [113, 227] width 4 height 4
click at [110, 225] on input "**********" at bounding box center [95, 227] width 30 height 8
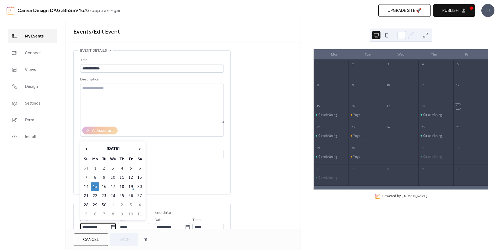
scroll to position [3, 0]
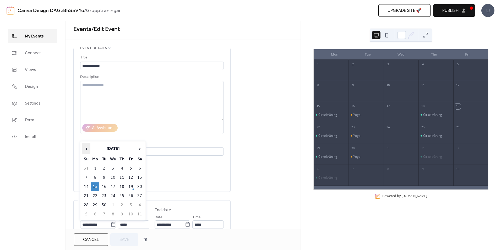
click at [88, 149] on span "‹" at bounding box center [86, 148] width 8 height 10
click at [96, 176] on td "4" at bounding box center [95, 177] width 8 height 9
type input "**********"
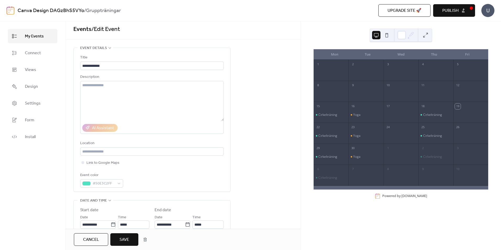
click at [126, 235] on button "Save" at bounding box center [124, 239] width 28 height 13
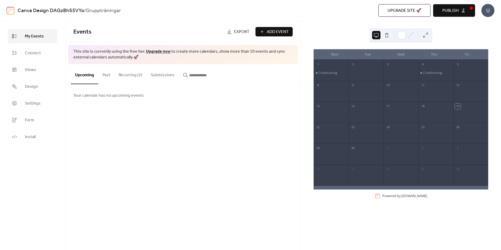
click at [134, 75] on button "Recurring (2)" at bounding box center [130, 73] width 32 height 19
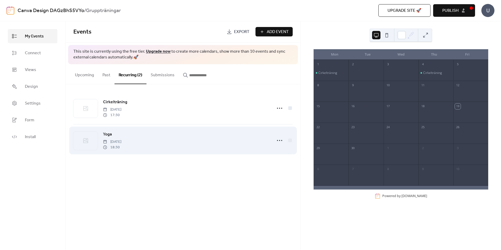
click at [259, 143] on div "Yoga [DATE] 18:30" at bounding box center [186, 140] width 166 height 19
click at [109, 133] on span "Yoga" at bounding box center [107, 134] width 9 height 6
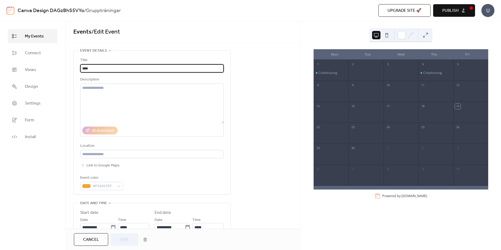
scroll to position [26, 0]
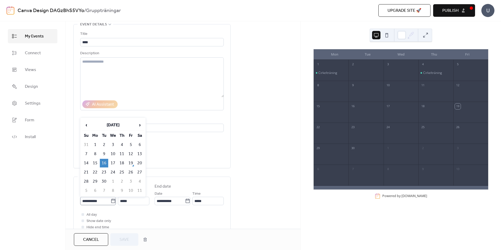
click at [111, 200] on icon at bounding box center [113, 201] width 4 height 4
click at [111, 200] on input "**********" at bounding box center [95, 201] width 30 height 8
click at [86, 123] on span "‹" at bounding box center [86, 125] width 8 height 10
click at [104, 154] on td "5" at bounding box center [104, 154] width 8 height 9
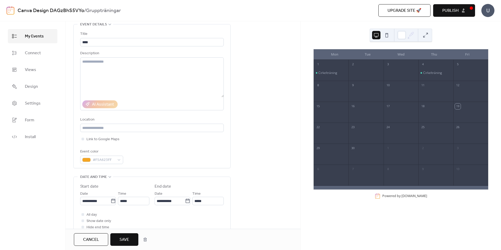
type input "**********"
click at [127, 237] on span "Save" at bounding box center [124, 240] width 10 height 6
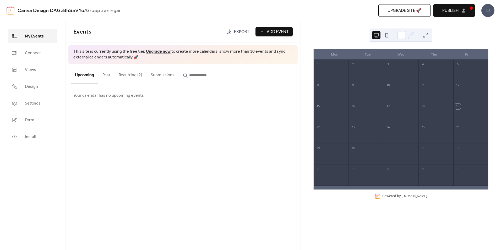
click at [131, 74] on button "Recurring (2)" at bounding box center [130, 73] width 32 height 19
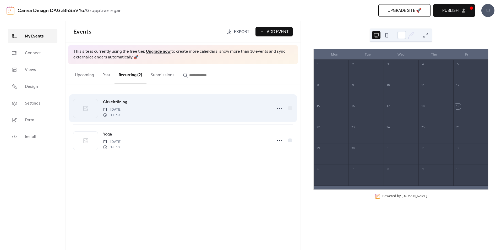
click at [118, 102] on span "Cirkelträning" at bounding box center [115, 102] width 24 height 6
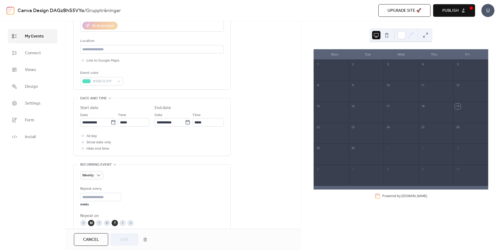
scroll to position [79, 0]
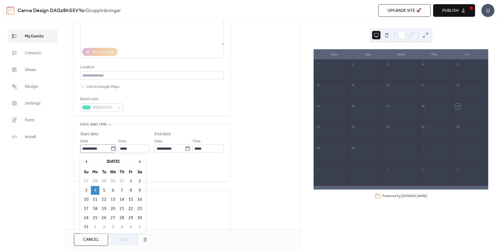
click at [111, 148] on icon at bounding box center [113, 148] width 4 height 4
click at [110, 148] on input "**********" at bounding box center [95, 148] width 30 height 8
click at [140, 162] on span "›" at bounding box center [140, 161] width 8 height 10
click at [97, 181] on td "1" at bounding box center [95, 181] width 8 height 9
type input "**********"
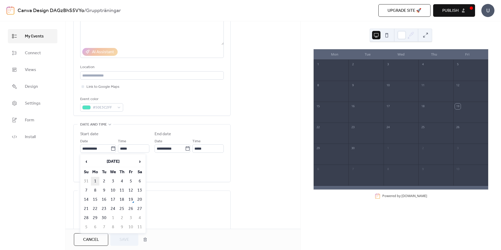
type input "**********"
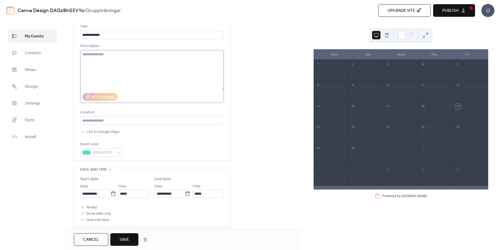
scroll to position [0, 0]
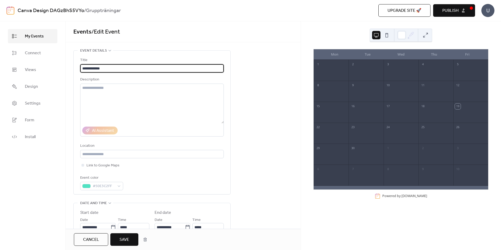
click at [135, 67] on input "**********" at bounding box center [152, 68] width 144 height 8
type input "**********"
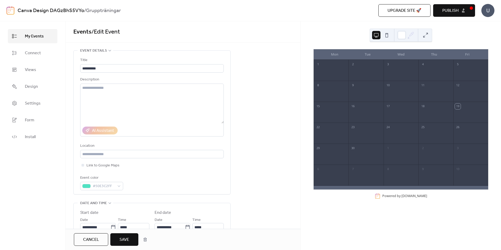
click at [128, 239] on span "Save" at bounding box center [124, 240] width 10 height 6
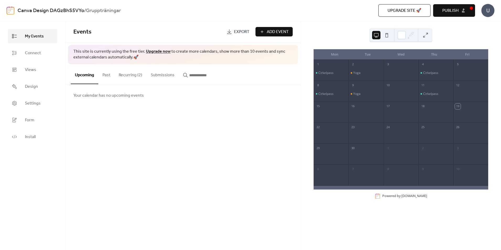
click at [452, 10] on span "Publish" at bounding box center [450, 11] width 16 height 6
